Goal: Information Seeking & Learning: Check status

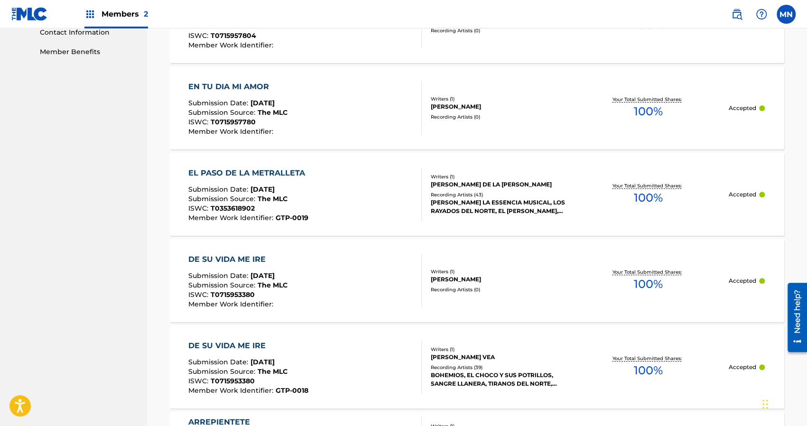
drag, startPoint x: 0, startPoint y: 0, endPoint x: 84, endPoint y: 109, distance: 137.6
click at [84, 109] on nav "Great Touch Publishing Inc Summary Catalog Works Registration Claiming Tool Ind…" at bounding box center [73, 206] width 147 height 1305
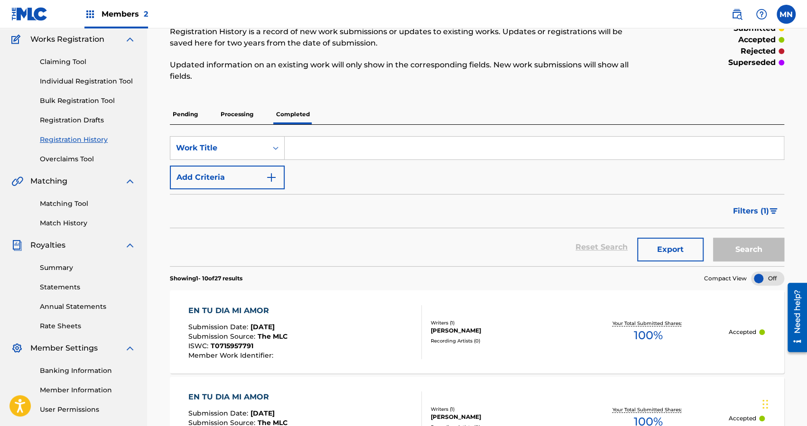
scroll to position [76, 0]
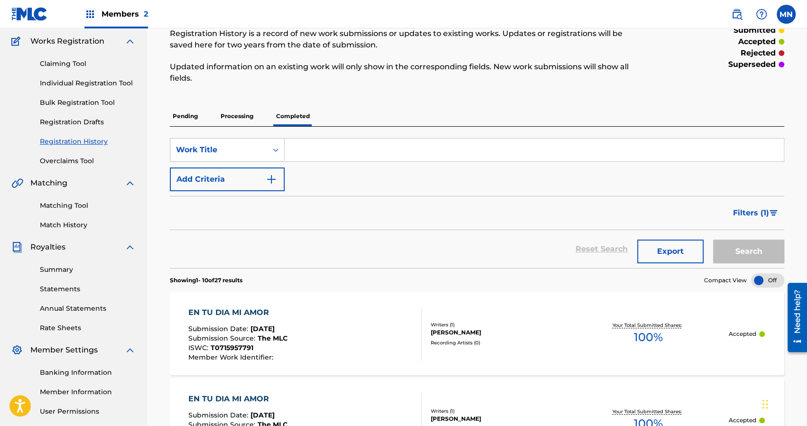
click at [55, 266] on link "Summary" at bounding box center [88, 270] width 96 height 10
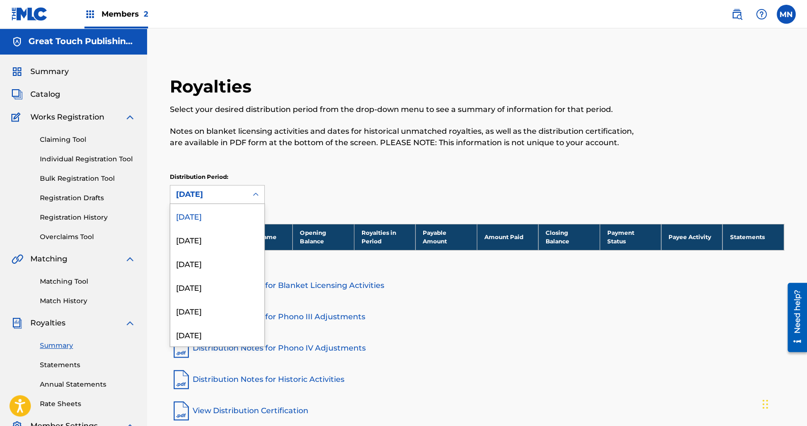
click at [256, 196] on icon at bounding box center [255, 194] width 9 height 9
click at [201, 219] on div "[DATE]" at bounding box center [217, 216] width 94 height 24
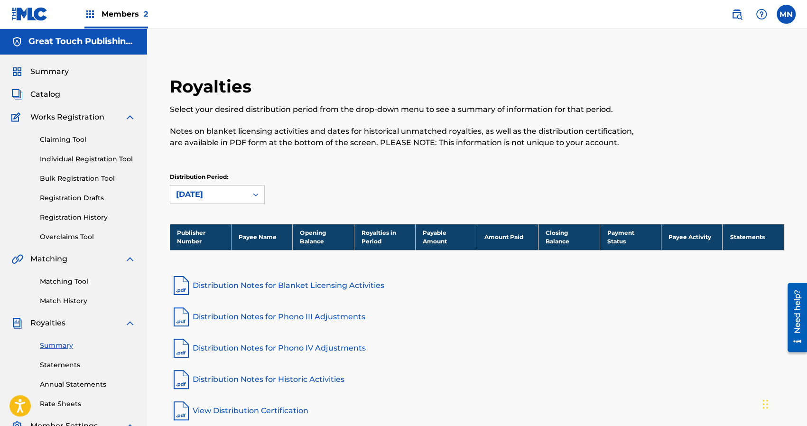
click at [61, 367] on link "Statements" at bounding box center [88, 365] width 96 height 10
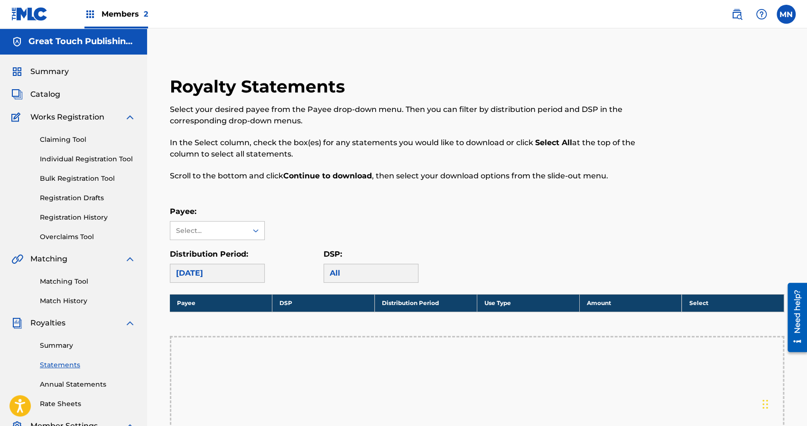
click at [418, 204] on div "Royalty Statements Select your desired payee from the Payee drop-down menu. The…" at bounding box center [476, 358] width 637 height 564
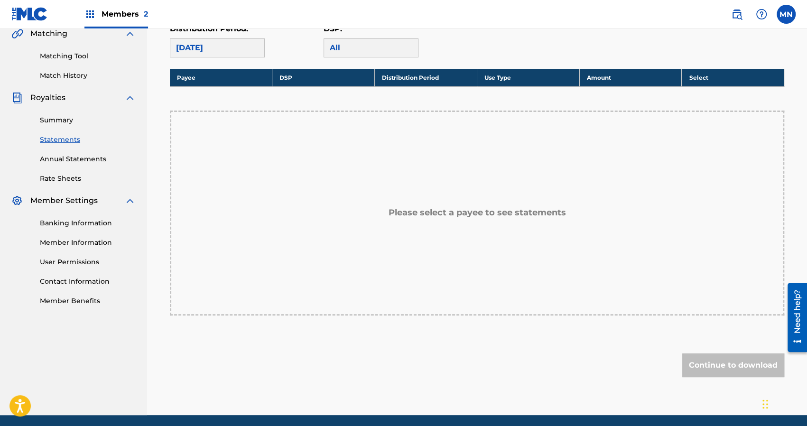
scroll to position [228, 0]
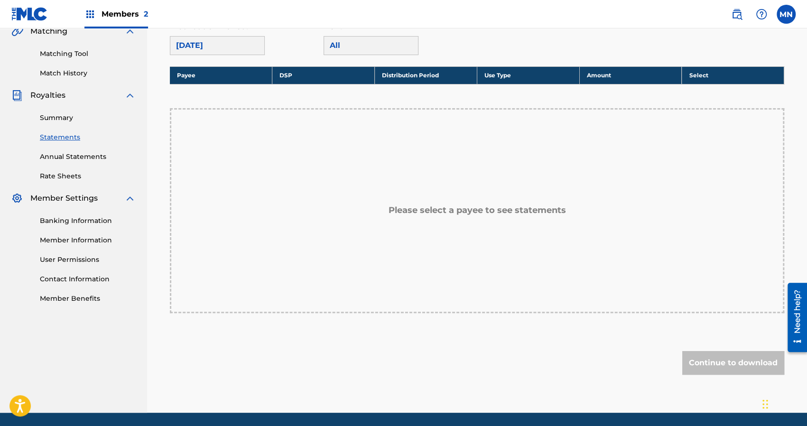
click at [293, 46] on div "Distribution Period: [DATE]" at bounding box center [247, 38] width 154 height 34
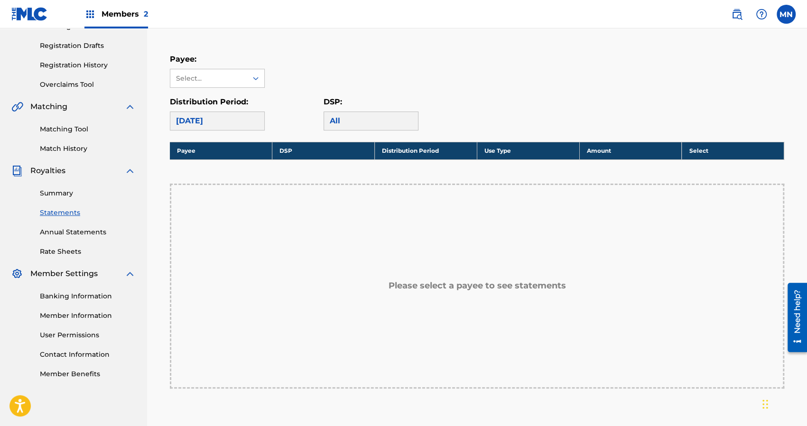
scroll to position [152, 0]
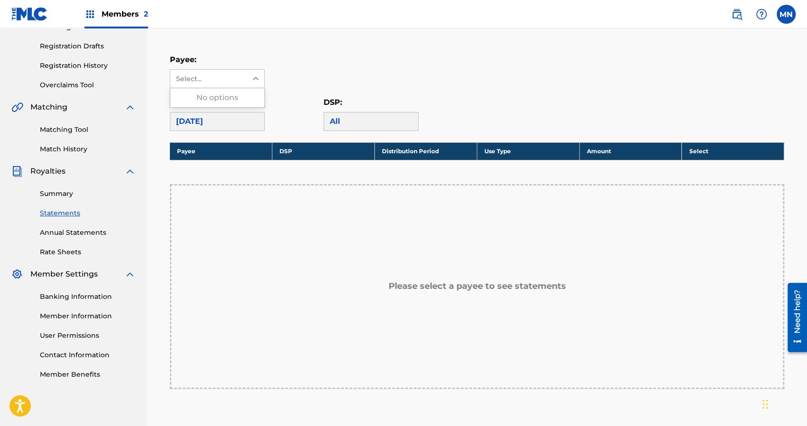
click at [257, 79] on icon at bounding box center [256, 78] width 6 height 3
click at [295, 61] on div "Payee: Select..." at bounding box center [477, 71] width 614 height 34
click at [59, 297] on link "Banking Information" at bounding box center [88, 297] width 96 height 10
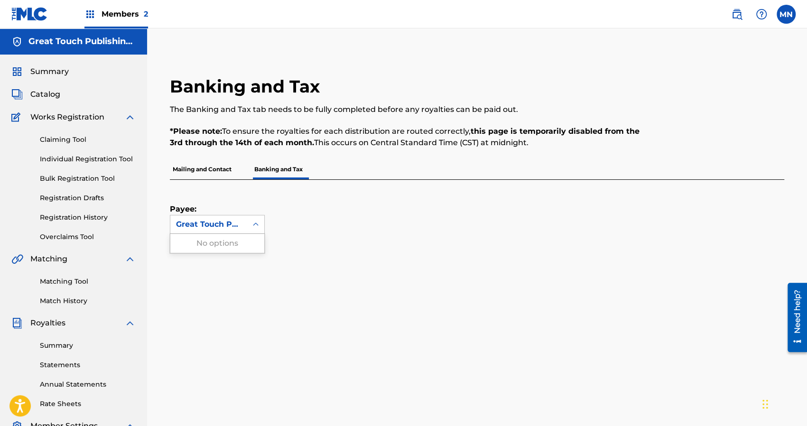
click at [256, 225] on icon at bounding box center [255, 224] width 9 height 9
click at [399, 223] on div "Payee: Great Touch Publishing Inc" at bounding box center [466, 207] width 592 height 54
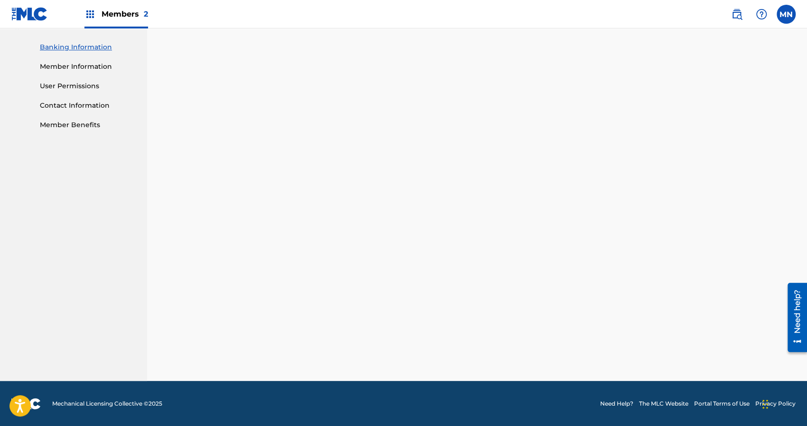
scroll to position [28, 0]
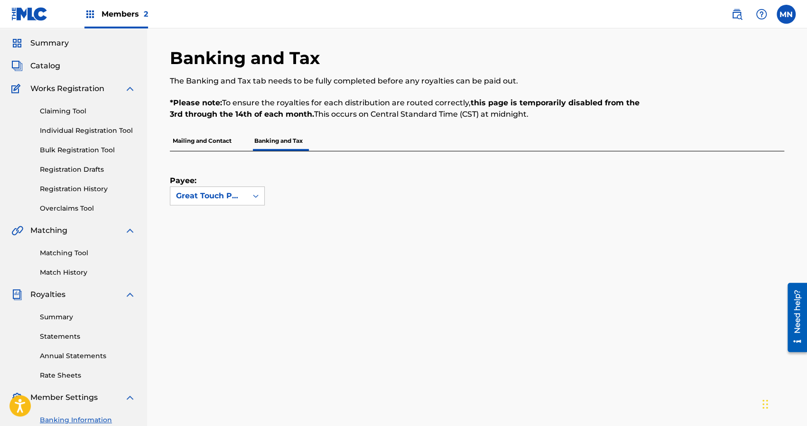
click at [46, 42] on span "Summary" at bounding box center [49, 42] width 38 height 11
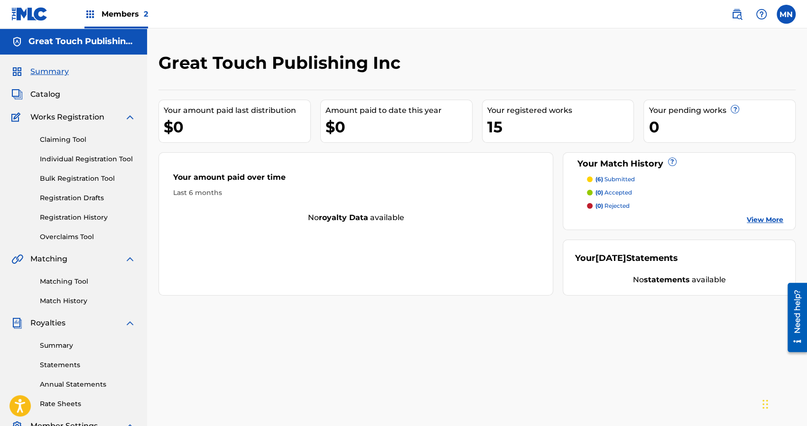
click at [784, 16] on label at bounding box center [786, 14] width 19 height 19
click at [786, 14] on input "MN [PERSON_NAME] [EMAIL_ADDRESS][DOMAIN_NAME] Notification Preferences Profile …" at bounding box center [786, 14] width 0 height 0
click at [689, 133] on p "Log out" at bounding box center [694, 134] width 22 height 9
click at [786, 14] on input "MN [PERSON_NAME] [EMAIL_ADDRESS][DOMAIN_NAME] Notification Preferences Profile …" at bounding box center [786, 14] width 0 height 0
